Goal: Transaction & Acquisition: Purchase product/service

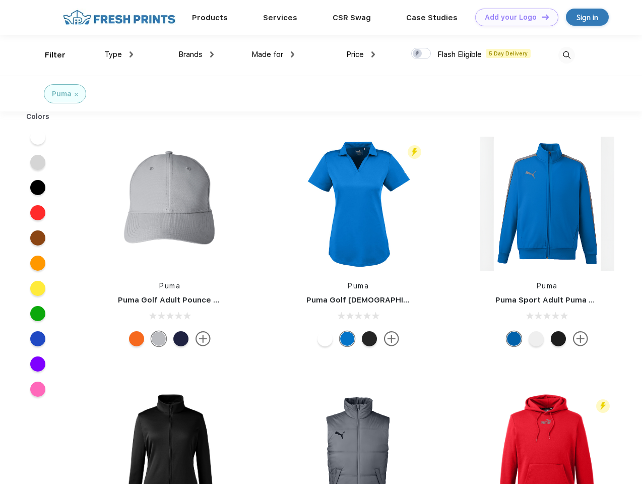
scroll to position [1, 0]
click at [513, 17] on link "Add your Logo Design Tool" at bounding box center [517, 18] width 83 height 18
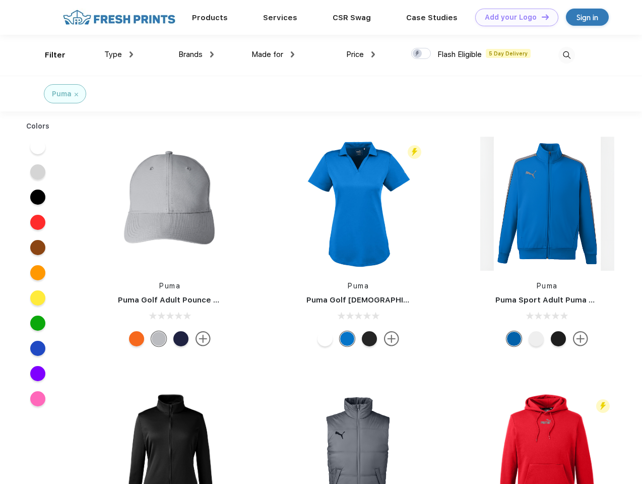
click at [0, 0] on div "Design Tool" at bounding box center [0, 0] width 0 height 0
click at [541, 17] on link "Add your Logo Design Tool" at bounding box center [517, 18] width 83 height 18
click at [48, 55] on div "Filter" at bounding box center [55, 55] width 21 height 12
click at [119, 54] on span "Type" at bounding box center [113, 54] width 18 height 9
click at [196, 54] on span "Brands" at bounding box center [191, 54] width 24 height 9
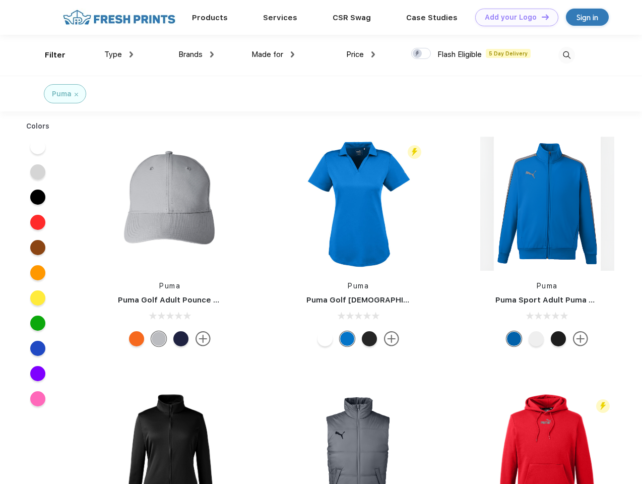
click at [273, 54] on span "Made for" at bounding box center [268, 54] width 32 height 9
click at [361, 54] on span "Price" at bounding box center [355, 54] width 18 height 9
click at [422, 54] on div at bounding box center [422, 53] width 20 height 11
click at [418, 54] on input "checkbox" at bounding box center [415, 50] width 7 height 7
click at [567, 55] on img at bounding box center [567, 55] width 17 height 17
